Goal: Task Accomplishment & Management: Complete application form

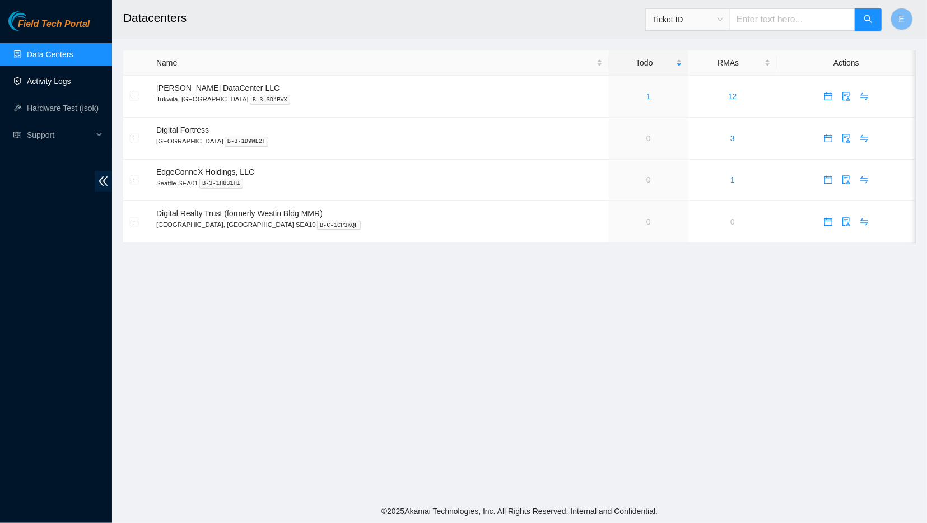
click at [62, 86] on link "Activity Logs" at bounding box center [49, 81] width 44 height 9
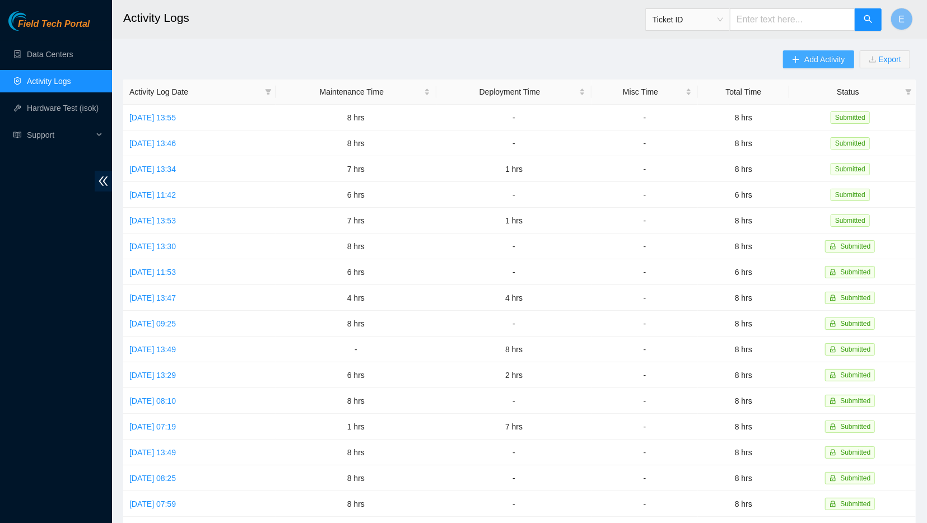
click at [809, 58] on span "Add Activity" at bounding box center [824, 59] width 40 height 12
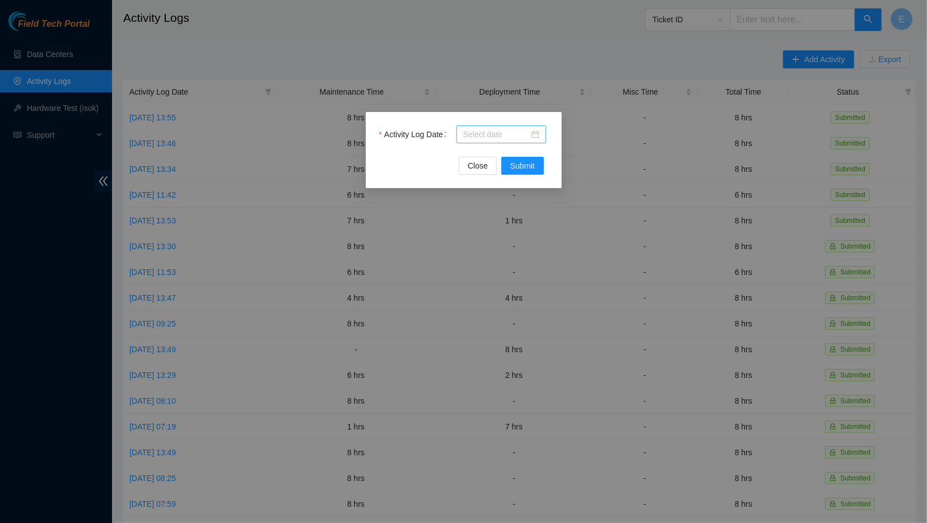
click at [502, 126] on div at bounding box center [501, 134] width 90 height 18
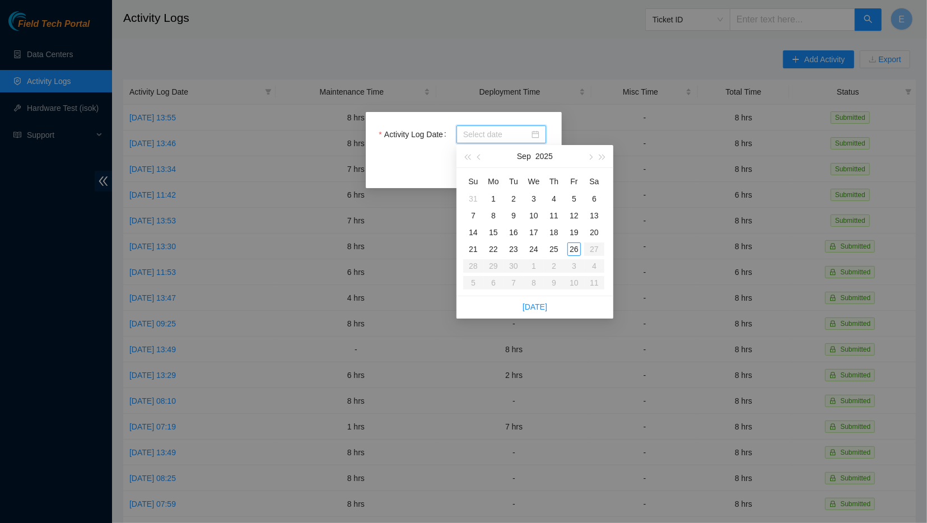
click at [499, 134] on input "Activity Log Date" at bounding box center [496, 134] width 66 height 12
type input "2025-09-26"
click at [573, 248] on div "26" at bounding box center [573, 248] width 13 height 13
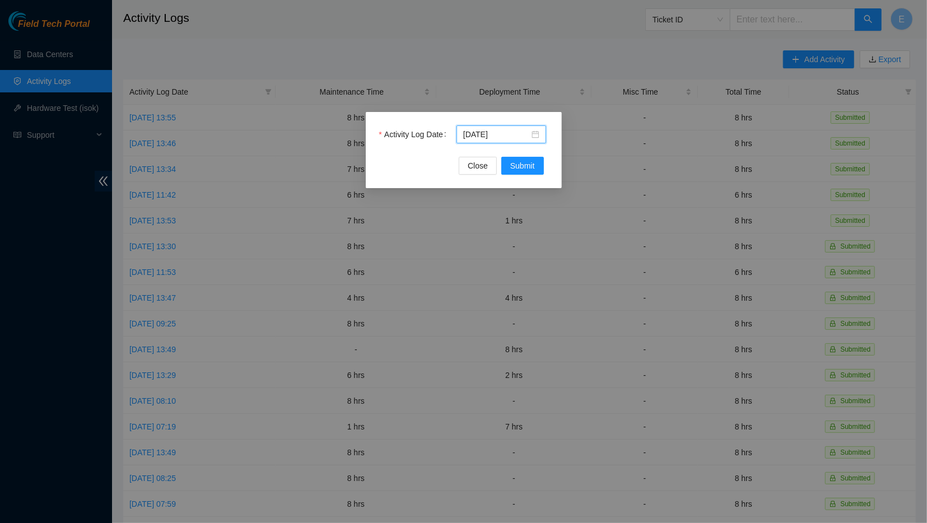
click at [524, 155] on div "Activity Log Date 2025-09-26" at bounding box center [463, 140] width 169 height 31
click at [520, 166] on span "Submit" at bounding box center [522, 166] width 25 height 12
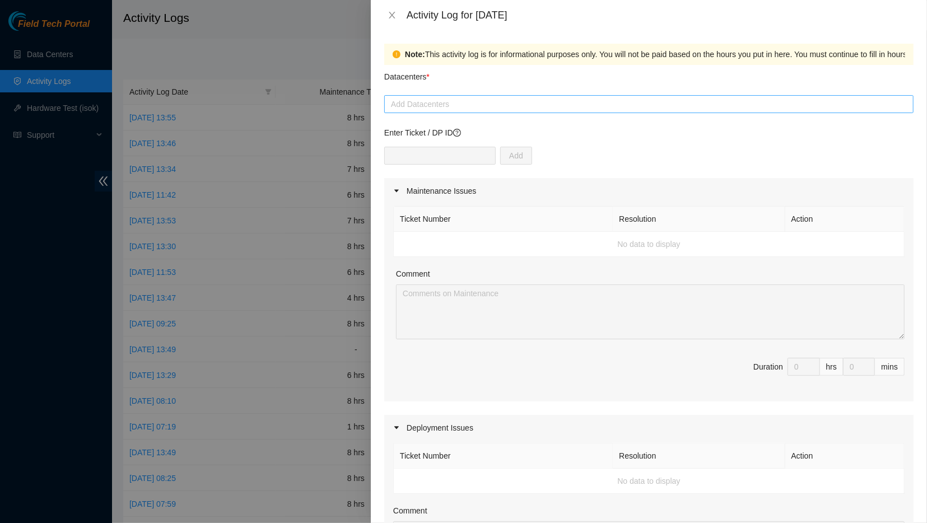
click at [449, 102] on div at bounding box center [649, 103] width 524 height 13
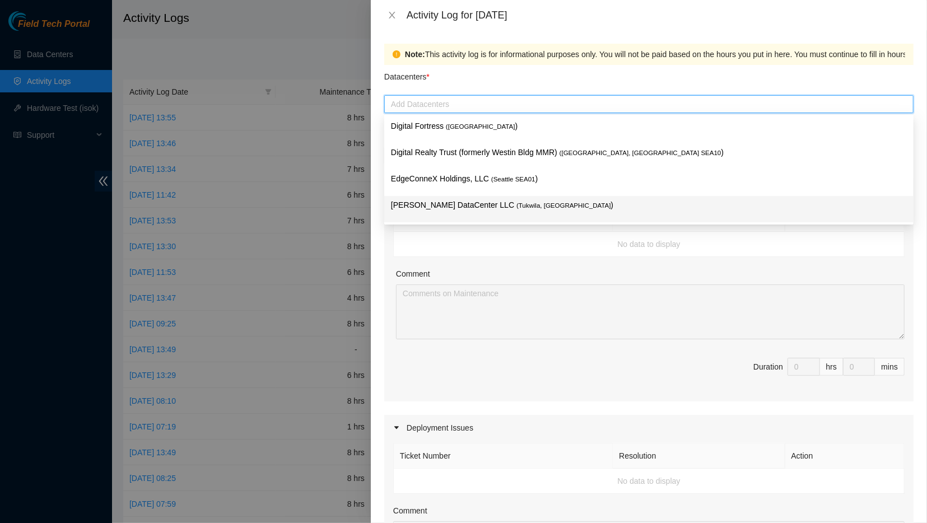
click at [426, 212] on div "Sabey DataCenter LLC ( Tukwila, WA )" at bounding box center [649, 209] width 516 height 21
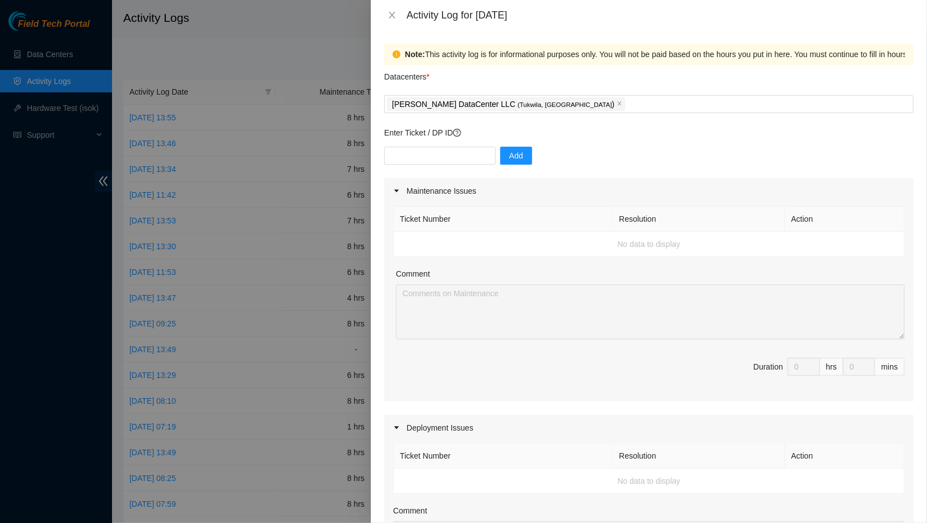
click at [736, 141] on div "Enter Ticket / DP ID Add" at bounding box center [648, 153] width 529 height 52
click at [462, 158] on input "text" at bounding box center [439, 156] width 111 height 18
paste input "B-V-5VOON5V"
type input "B-V-5VOON5V"
click at [512, 156] on span "Add" at bounding box center [516, 156] width 14 height 12
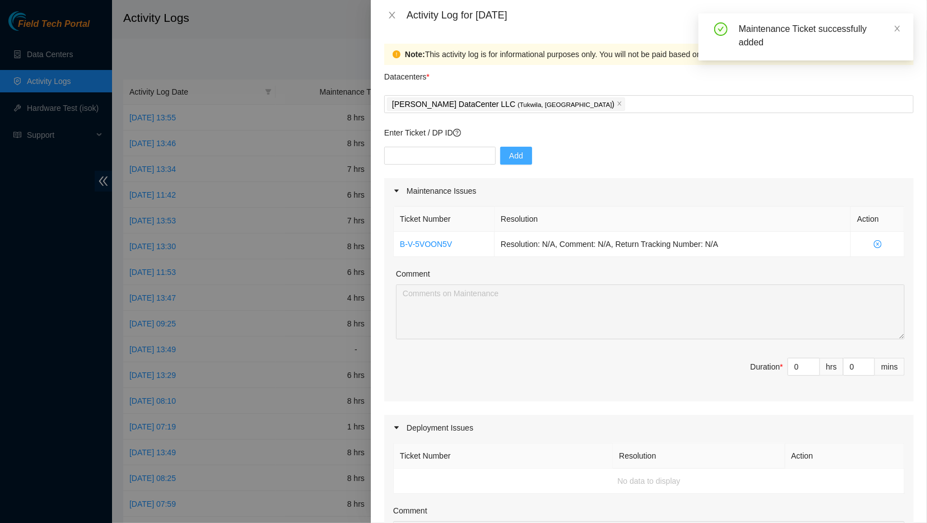
scroll to position [63, 0]
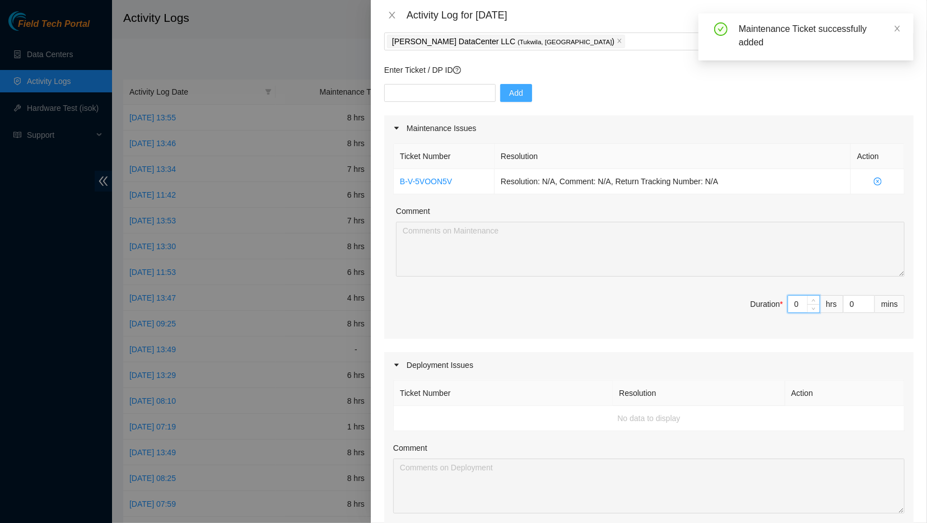
drag, startPoint x: 798, startPoint y: 301, endPoint x: 772, endPoint y: 302, distance: 26.3
click at [788, 302] on input "0" at bounding box center [803, 304] width 31 height 17
type input "8"
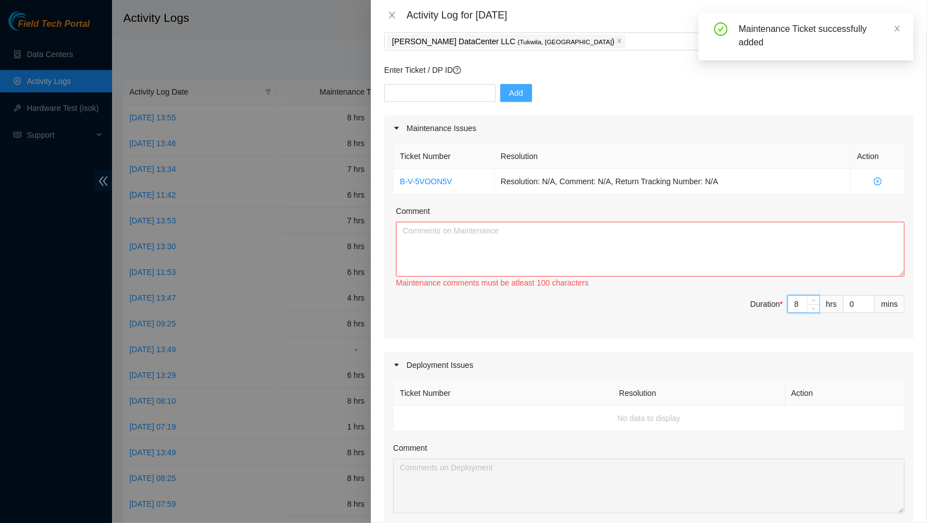
type input "8"
click at [793, 246] on textarea "Comment" at bounding box center [650, 249] width 508 height 55
paste textarea "B-V-5VOON5V Problem Type Hardware Sub Type Disk Rack Number S4203.R0108 Machine…"
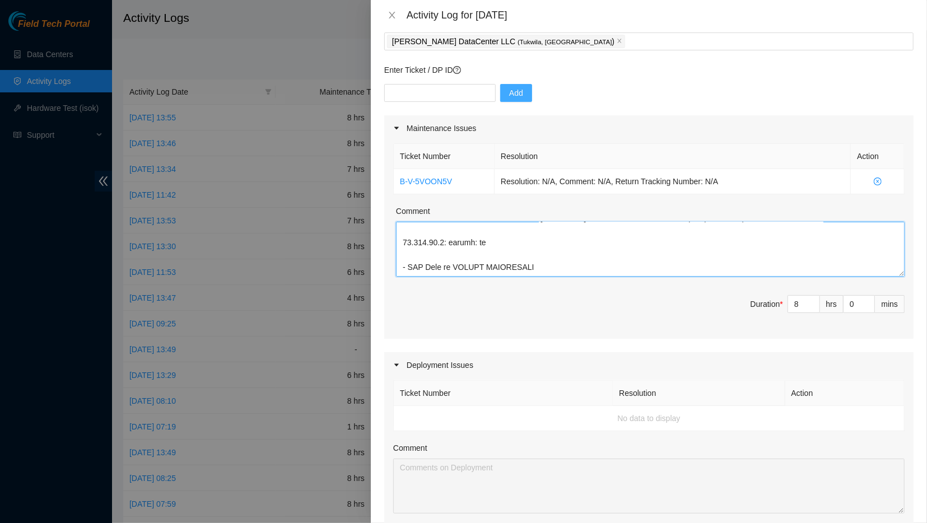
scroll to position [1589, 0]
click at [477, 259] on textarea "Comment" at bounding box center [650, 249] width 508 height 55
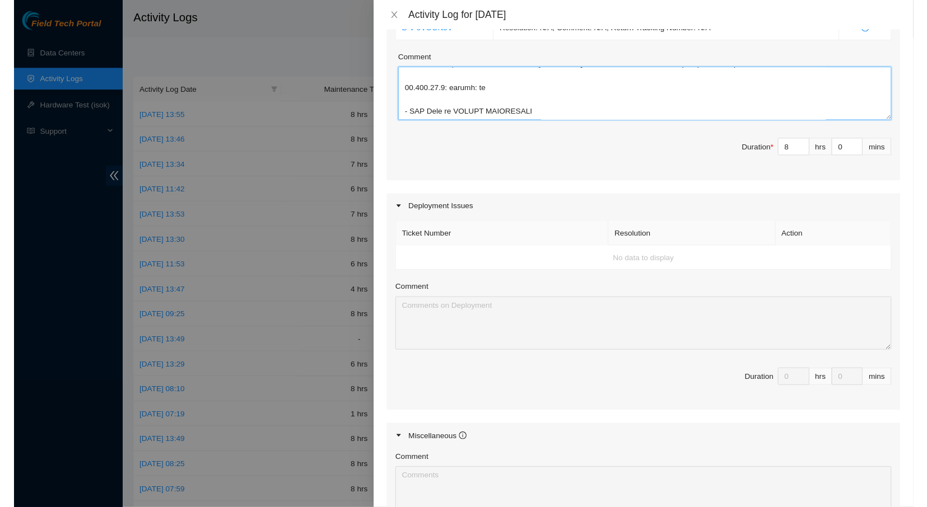
scroll to position [404, 0]
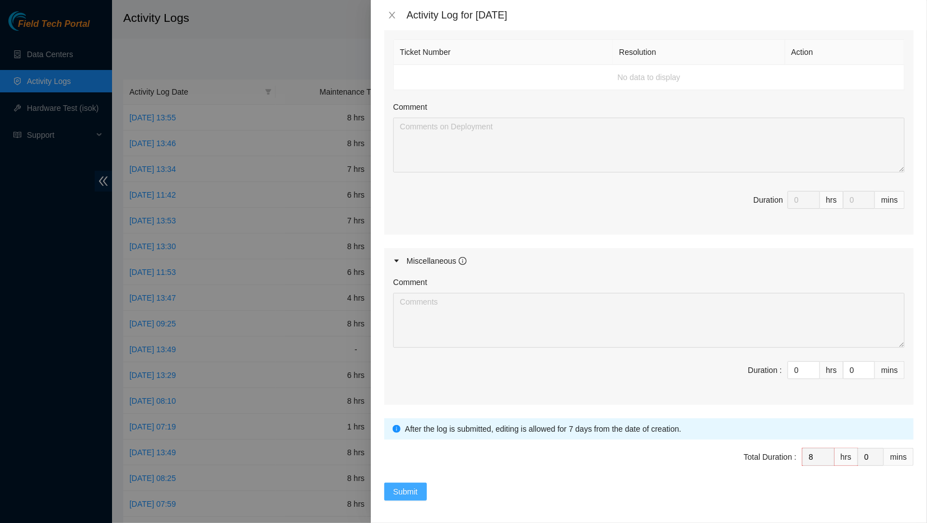
type textarea "B-V-5VOON5V Problem Type Hardware Sub Type Disk Rack Number S4203.R0108 Machine…"
click at [405, 485] on span "Submit" at bounding box center [405, 491] width 25 height 12
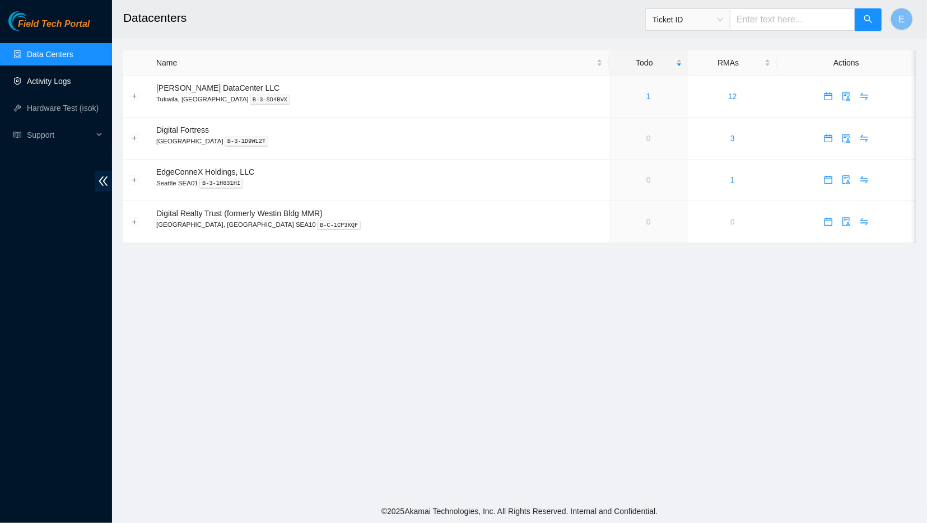
click at [50, 81] on link "Activity Logs" at bounding box center [49, 81] width 44 height 9
